Goal: Book appointment/travel/reservation

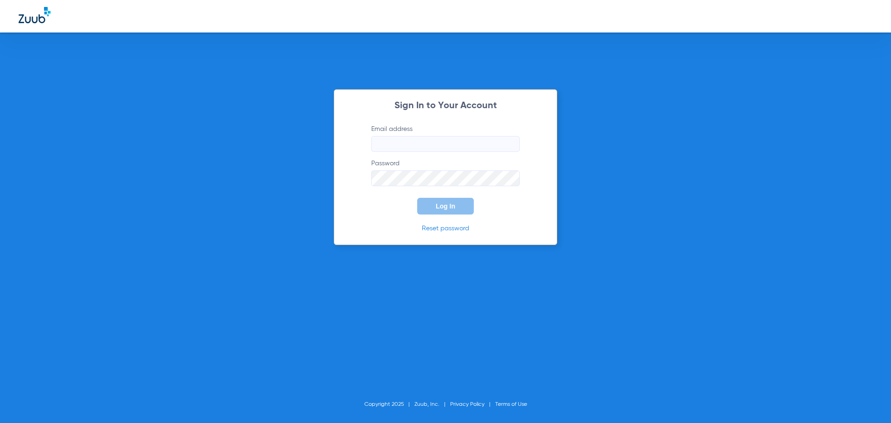
type input "[PERSON_NAME][EMAIL_ADDRESS][DOMAIN_NAME]"
click at [449, 210] on button "Log In" at bounding box center [445, 206] width 57 height 17
type input "[PERSON_NAME][EMAIL_ADDRESS][DOMAIN_NAME]"
click at [431, 203] on button "Log In" at bounding box center [445, 206] width 57 height 17
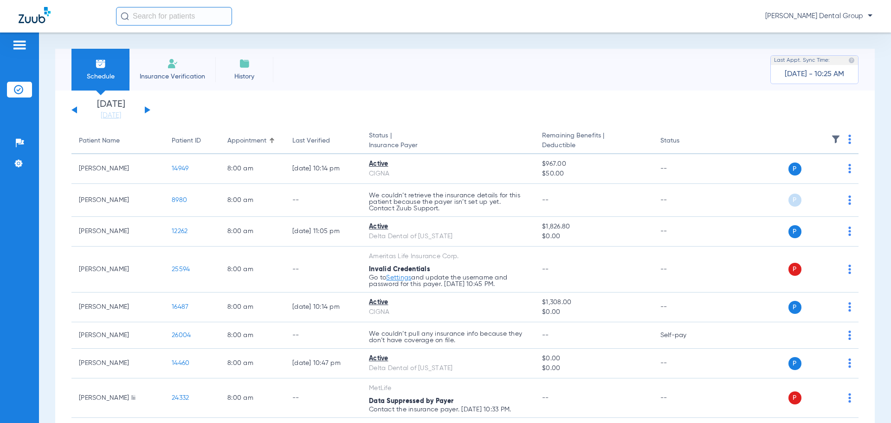
click at [873, 123] on div "Schedule Insurance Verification History Last Appt. Sync Time: [DATE] - 10:25 AM…" at bounding box center [465, 227] width 852 height 390
click at [118, 114] on link "[DATE]" at bounding box center [111, 115] width 56 height 9
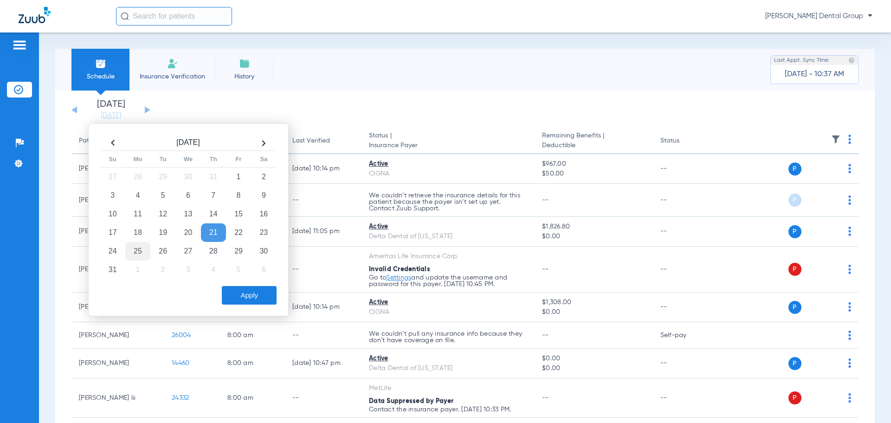
click at [133, 252] on td "25" at bounding box center [137, 251] width 25 height 19
click at [248, 293] on button "Apply" at bounding box center [249, 295] width 55 height 19
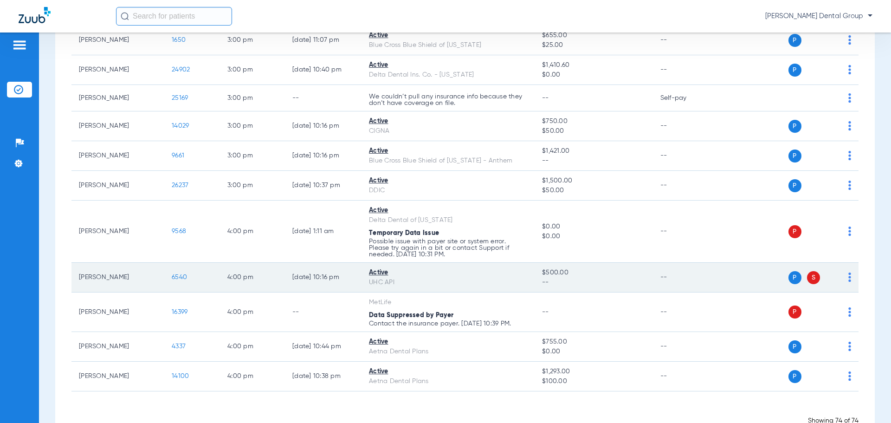
scroll to position [2236, 0]
